Goal: Information Seeking & Learning: Check status

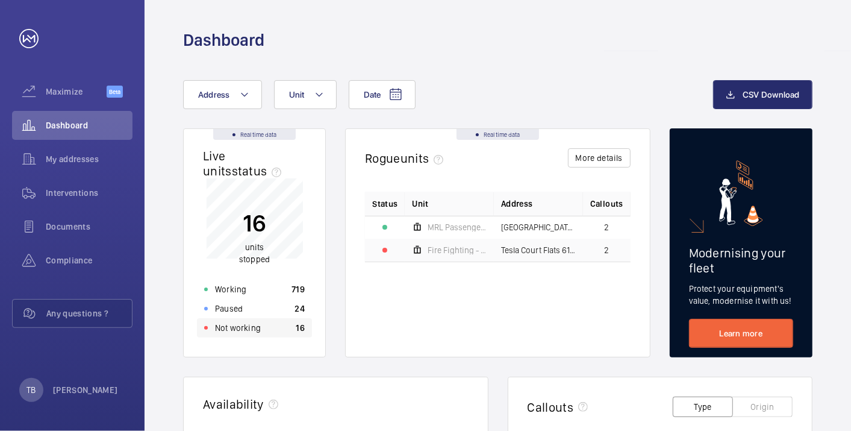
click at [260, 330] on div "Not working 16" at bounding box center [254, 327] width 115 height 19
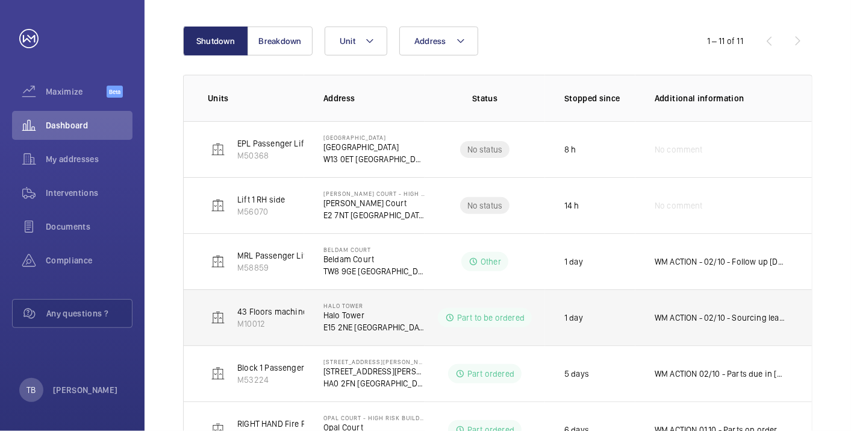
scroll to position [468, 0]
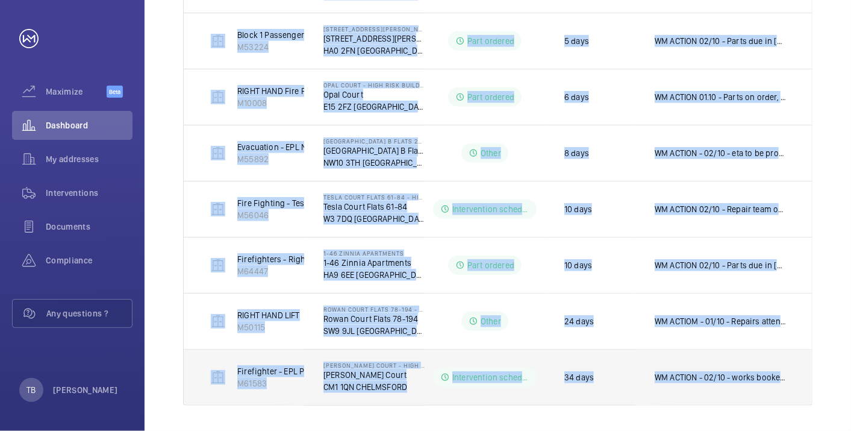
drag, startPoint x: 193, startPoint y: 139, endPoint x: 794, endPoint y: 368, distance: 643.1
click at [0, 0] on tbody "EPL Passenger Lift M50368 Dereham House Dereham House W13 0ET LONDON No status …" at bounding box center [0, 0] width 0 height 0
copy tbody "EPL Passenger Lift M50368 Dereham House Dereham House W13 0ET LONDON No status …"
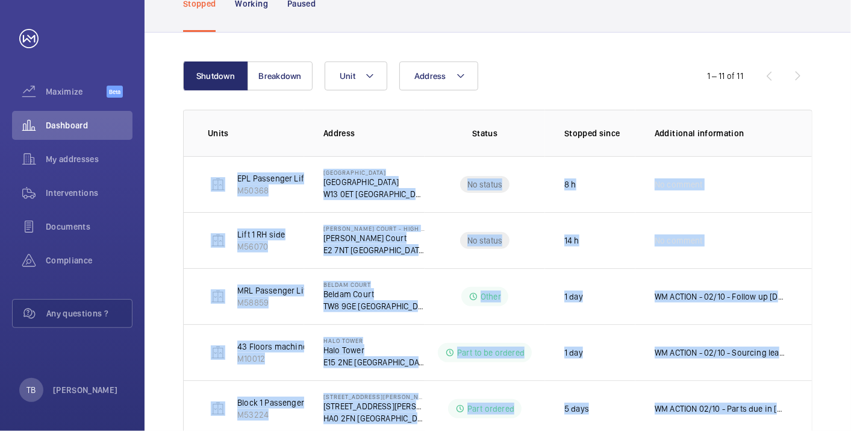
scroll to position [0, 0]
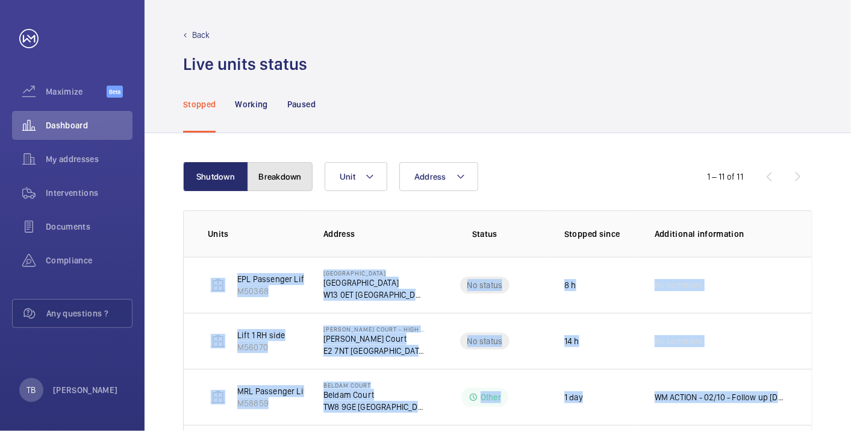
click at [290, 172] on button "Breakdown" at bounding box center [280, 176] width 65 height 29
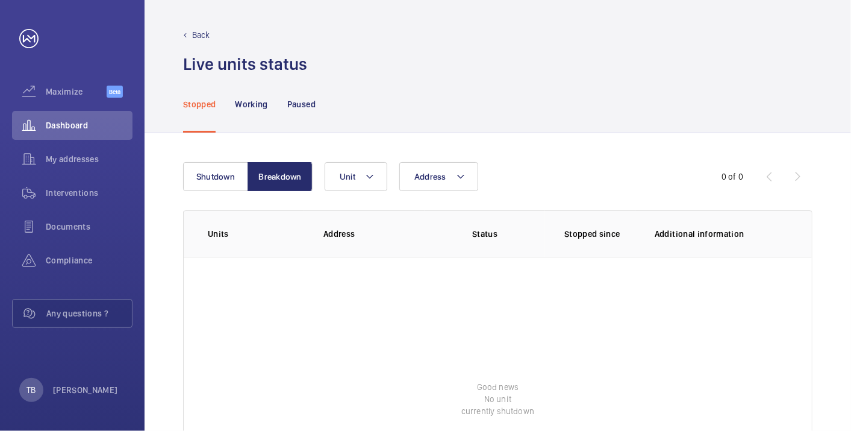
scroll to position [83, 0]
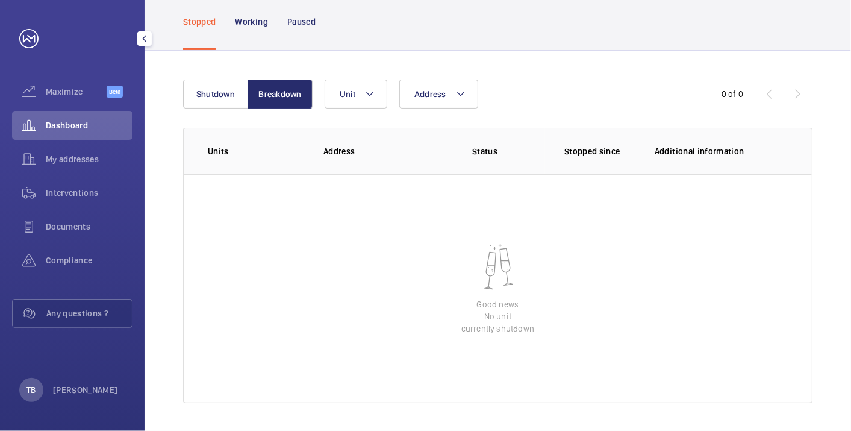
click at [67, 118] on div "Dashboard" at bounding box center [72, 125] width 121 height 29
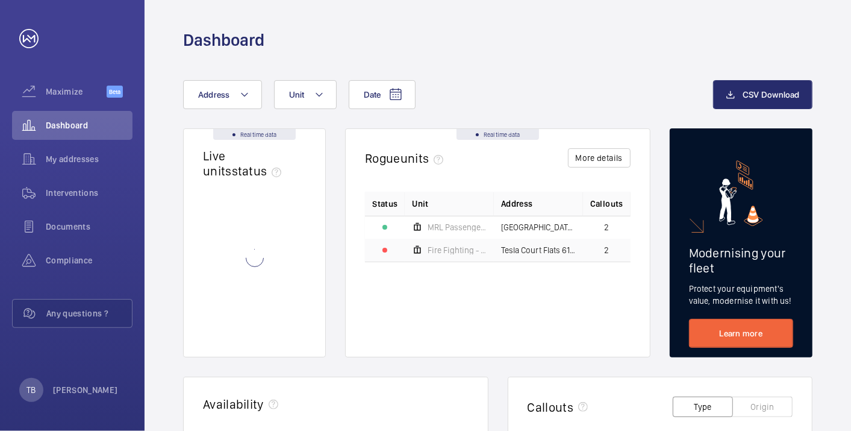
click at [217, 86] on button "Address" at bounding box center [222, 94] width 79 height 29
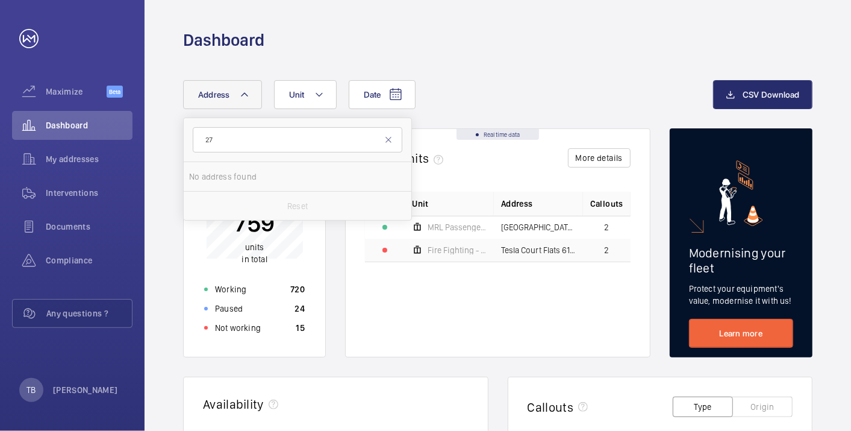
type input "2"
type input "warton"
click at [265, 169] on label "[GEOGRAPHIC_DATA] - [STREET_ADDRESS]" at bounding box center [289, 176] width 210 height 29
click at [213, 169] on input "[GEOGRAPHIC_DATA] - [STREET_ADDRESS]" at bounding box center [201, 177] width 24 height 24
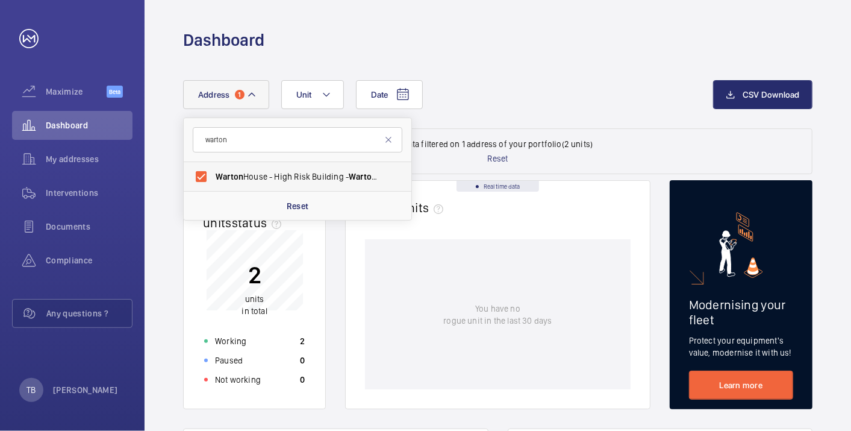
click at [265, 169] on label "[GEOGRAPHIC_DATA] - [STREET_ADDRESS]" at bounding box center [289, 176] width 210 height 29
click at [213, 169] on input "[GEOGRAPHIC_DATA] - [STREET_ADDRESS]" at bounding box center [201, 177] width 24 height 24
checkbox input "false"
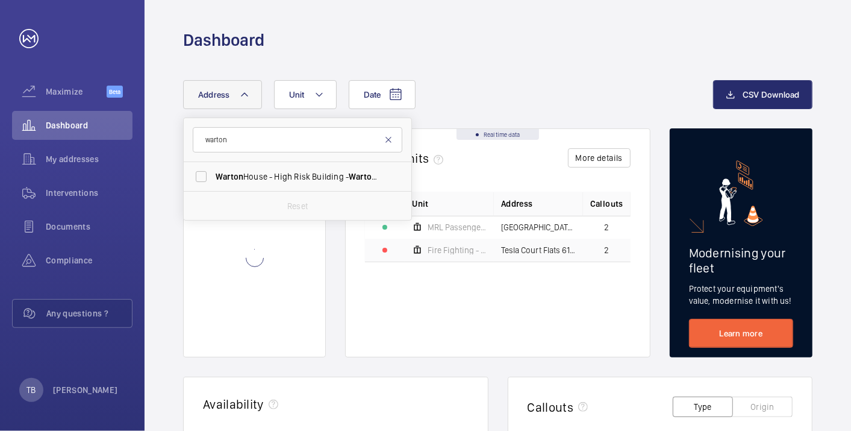
click at [389, 138] on mat-icon at bounding box center [389, 140] width 10 height 10
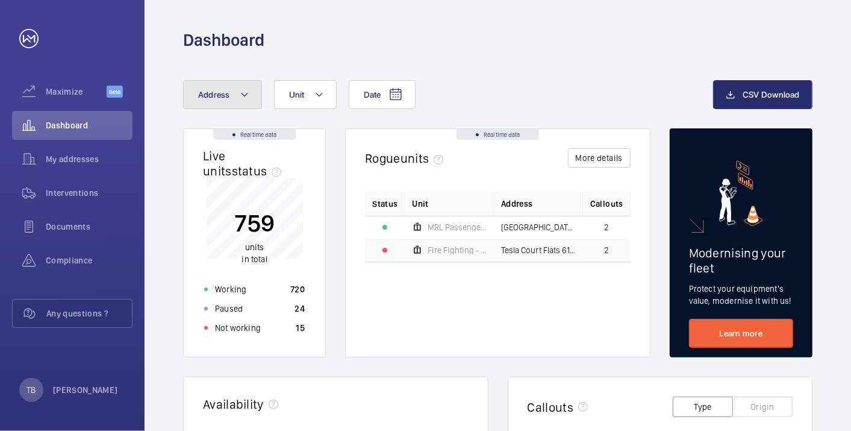
click at [219, 103] on button "Address" at bounding box center [222, 94] width 79 height 29
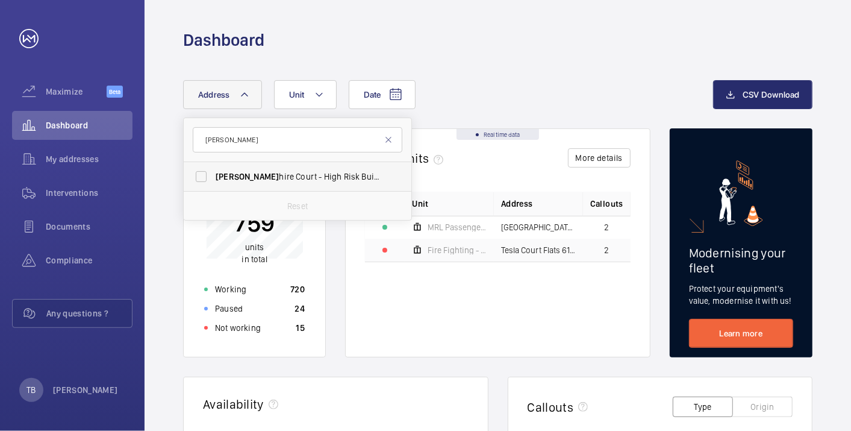
type input "[PERSON_NAME]"
click at [278, 179] on span "[PERSON_NAME] hire Court - High Risk Building - [PERSON_NAME][GEOGRAPHIC_DATA]" at bounding box center [299, 177] width 166 height 12
click at [213, 179] on input "[PERSON_NAME] hire Court - High Risk Building - [PERSON_NAME][GEOGRAPHIC_DATA]" at bounding box center [201, 177] width 24 height 24
checkbox input "true"
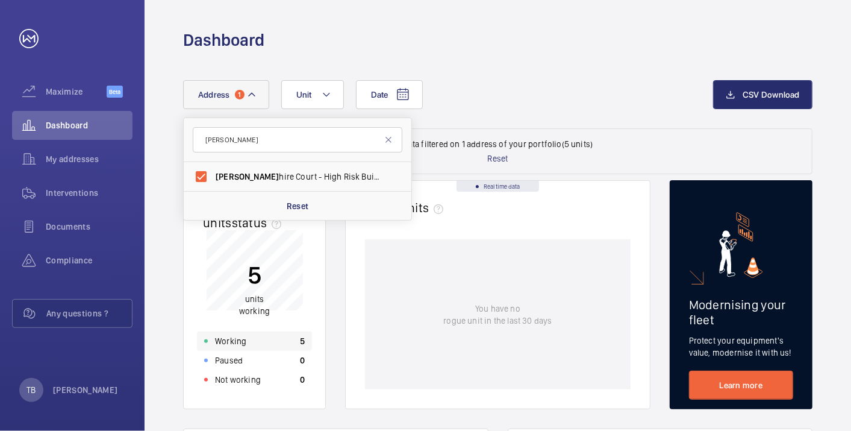
click at [252, 342] on div "Working 5" at bounding box center [254, 340] width 115 height 19
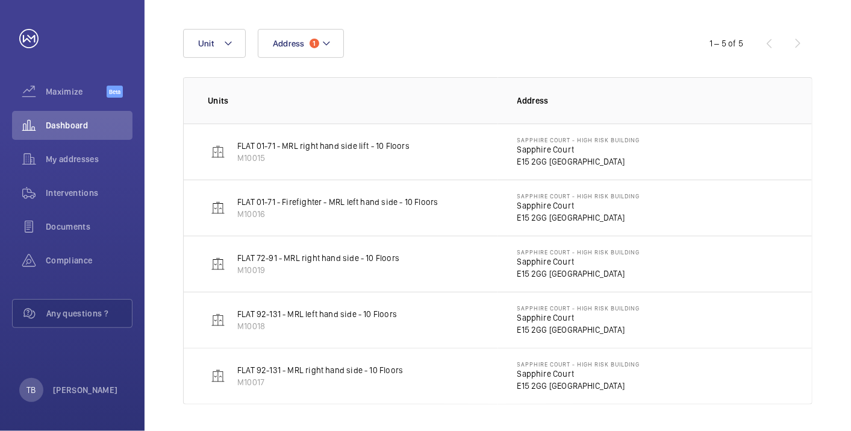
scroll to position [133, 0]
click at [60, 130] on span "Dashboard" at bounding box center [89, 125] width 87 height 12
